Goal: Use online tool/utility: Use online tool/utility

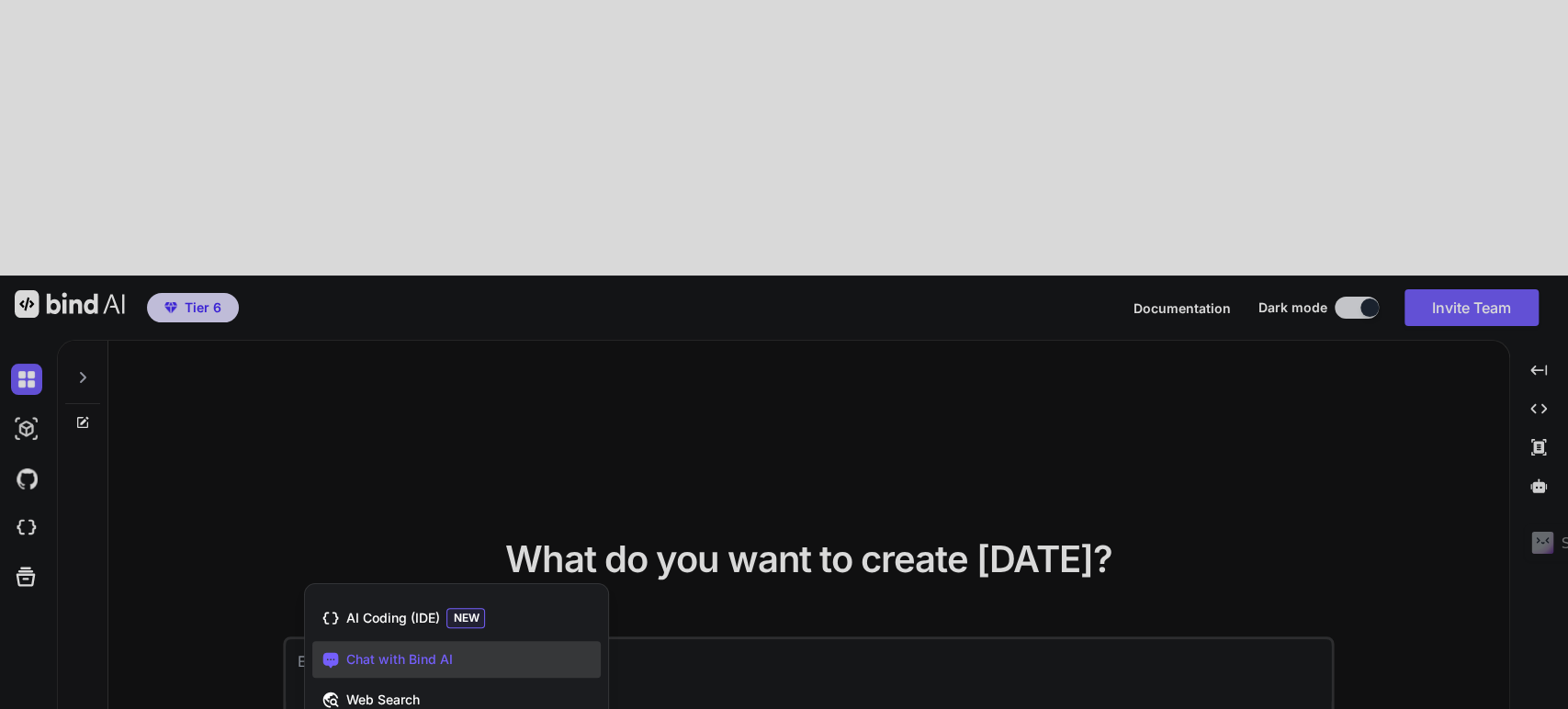
click at [288, 595] on div at bounding box center [784, 354] width 1568 height 709
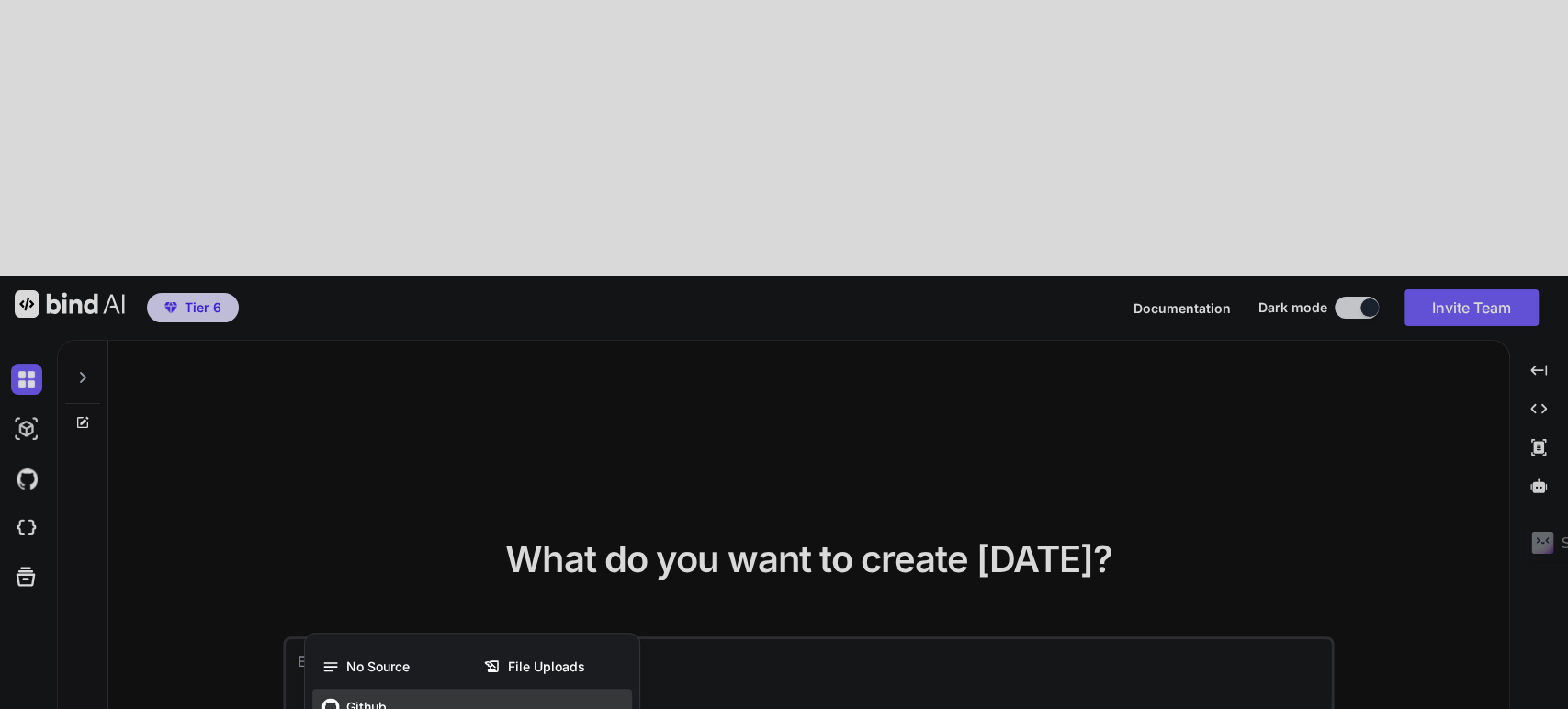
click at [368, 698] on span "Github" at bounding box center [366, 707] width 41 height 18
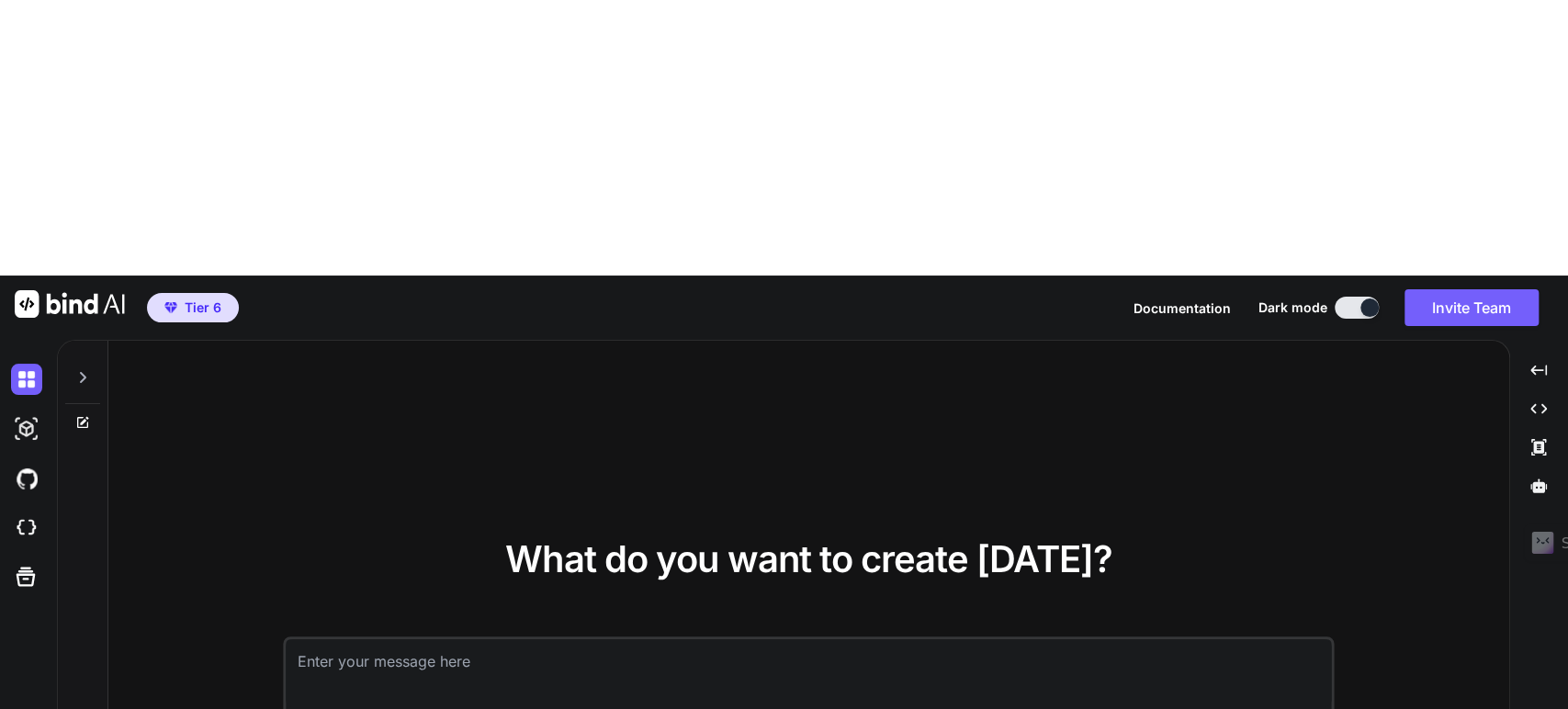
click at [346, 639] on textarea at bounding box center [808, 673] width 1044 height 68
click at [360, 639] on textarea at bounding box center [808, 673] width 1044 height 68
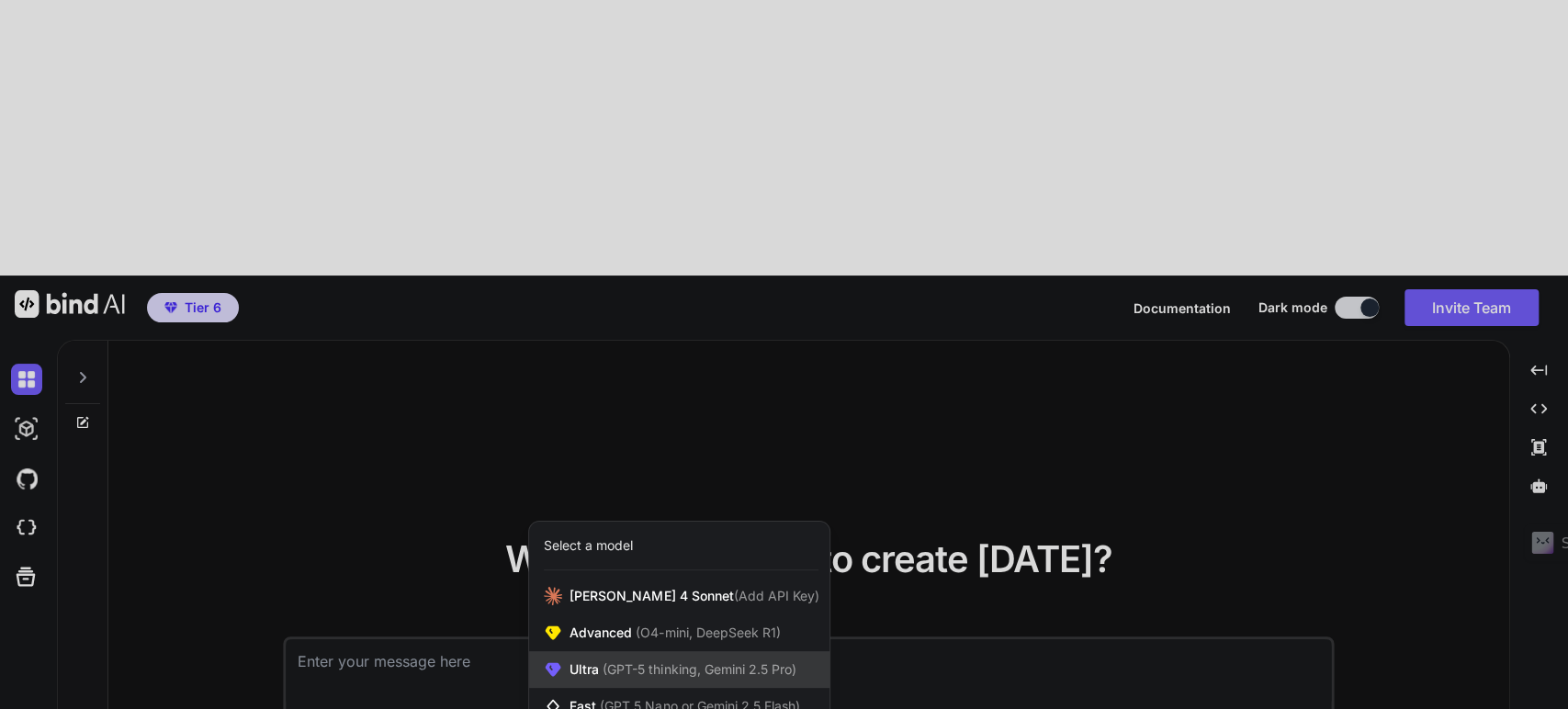
click at [632, 661] on span "(GPT-5 thinking, Gemini 2.5 Pro)" at bounding box center [697, 668] width 197 height 16
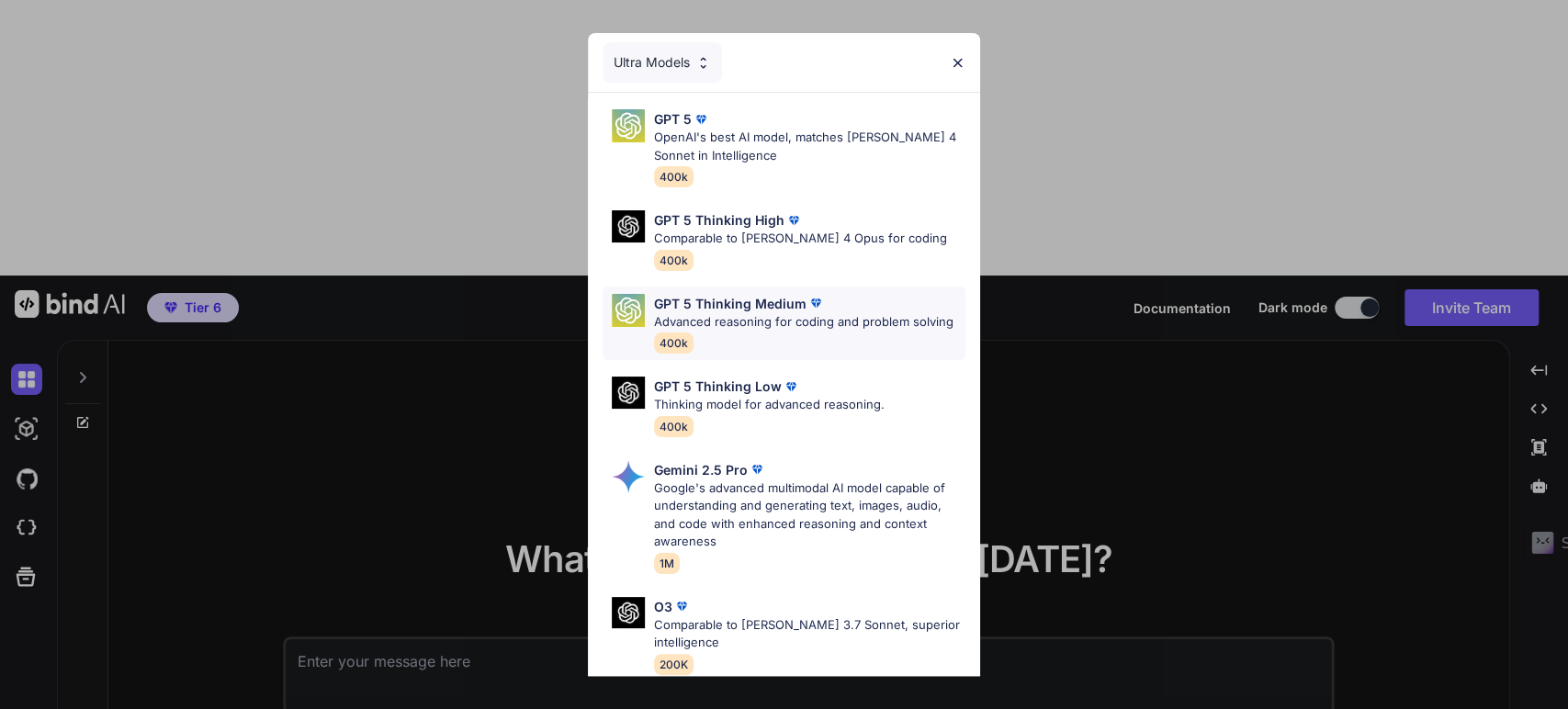
click at [742, 332] on div "GPT 5 Thinking Medium Advanced reasoning for coding and problem solving 400k" at bounding box center [803, 323] width 299 height 60
type textarea "x"
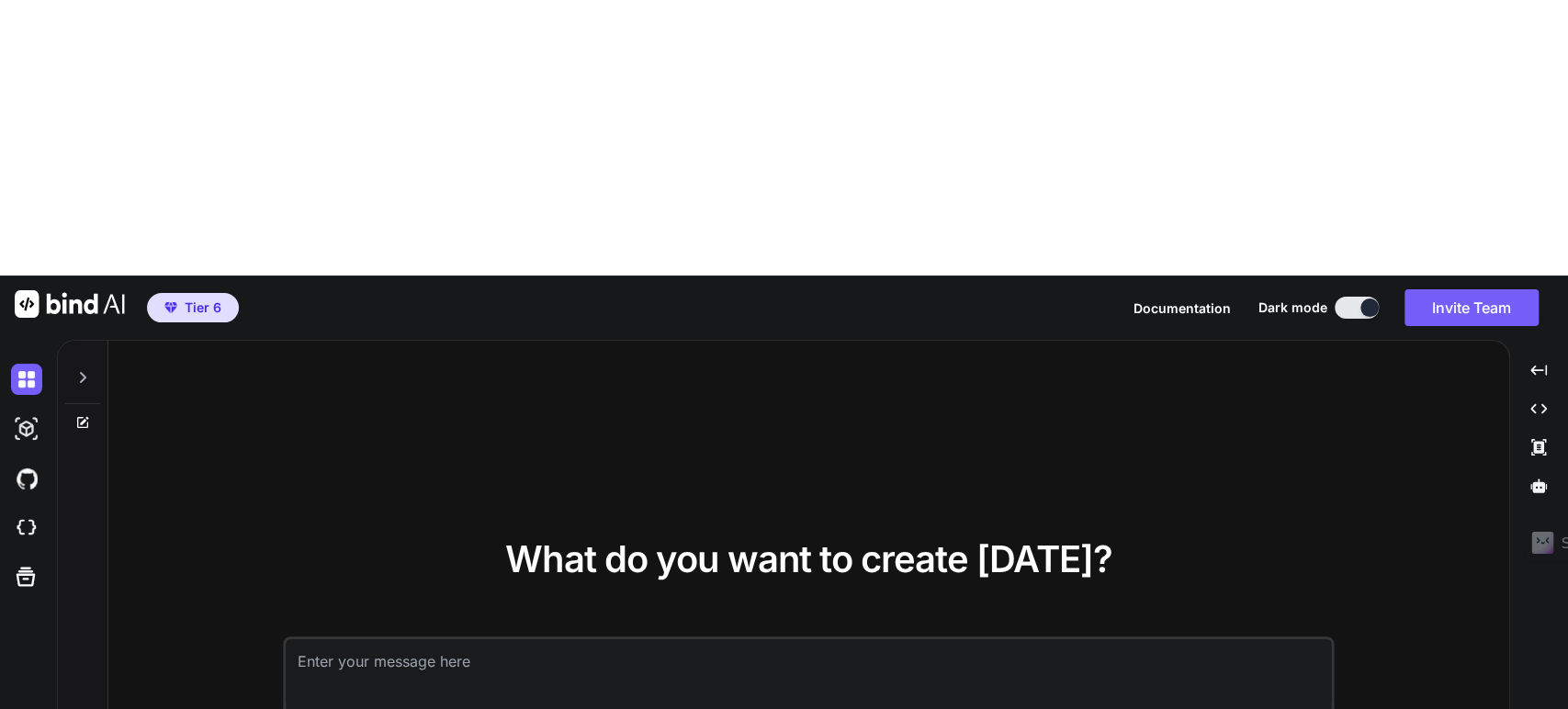
click at [338, 639] on textarea at bounding box center [808, 673] width 1044 height 68
type textarea "H"
type textarea "x"
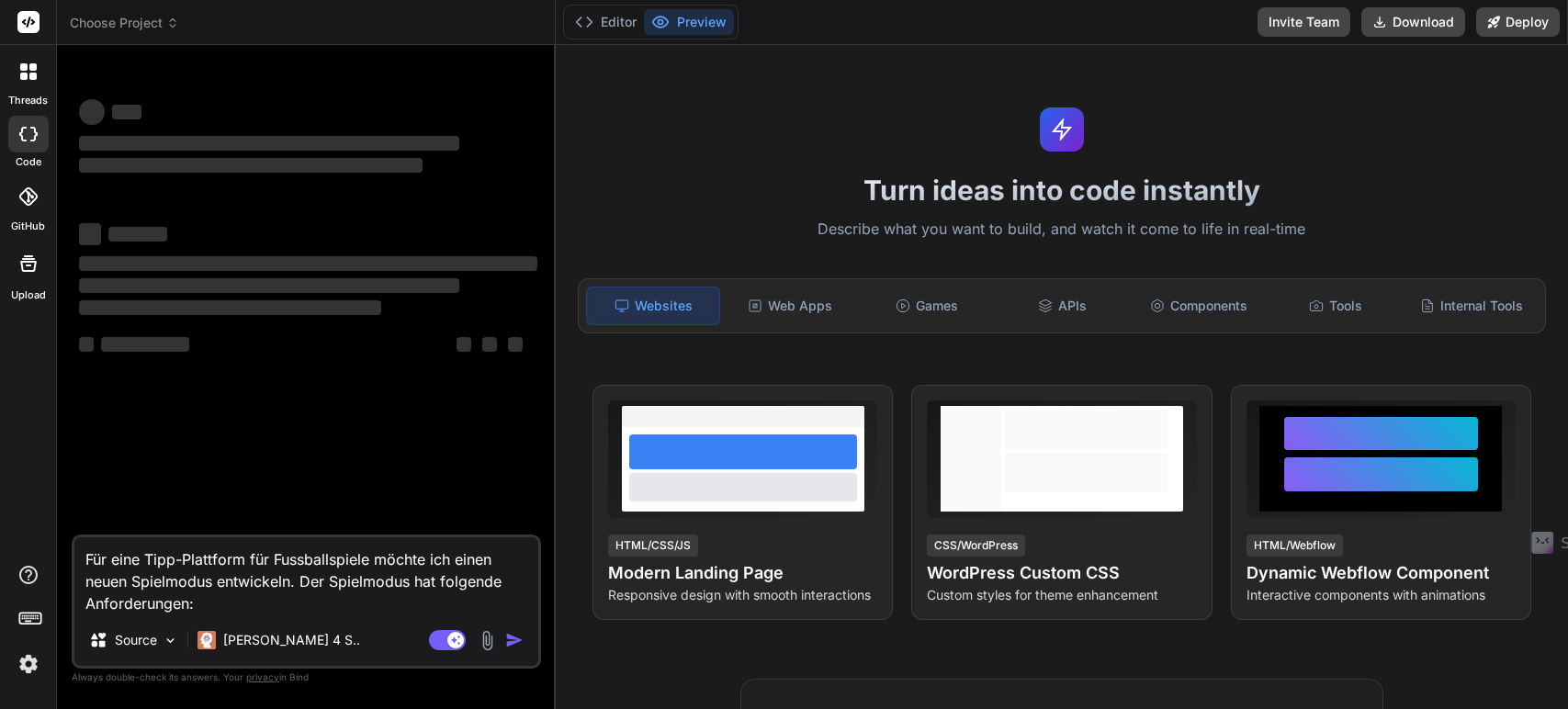
type textarea "x"
